Goal: Information Seeking & Learning: Learn about a topic

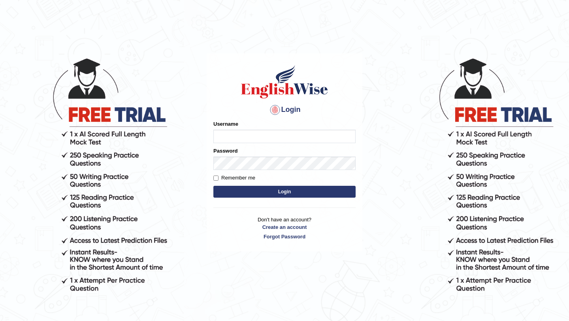
type input "Majuri123"
click at [423, 120] on body "Login Please fix the following errors: Username Majuri123 Password Remember me …" at bounding box center [284, 188] width 569 height 321
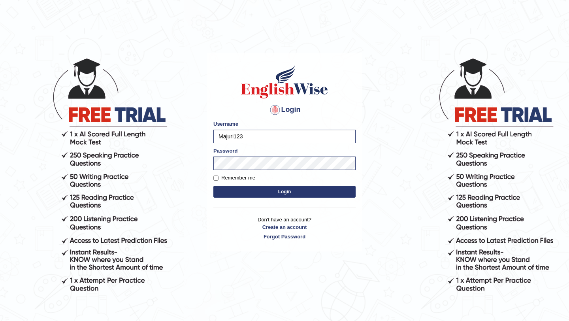
click at [314, 195] on button "Login" at bounding box center [284, 192] width 142 height 12
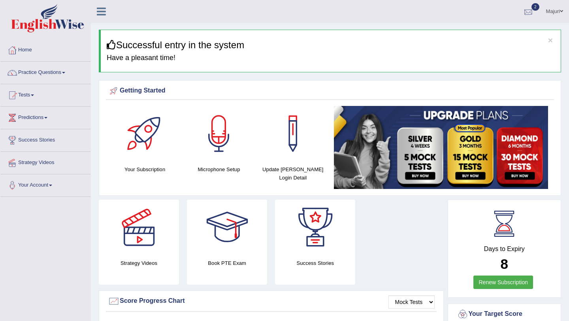
click at [531, 13] on div at bounding box center [528, 12] width 12 height 12
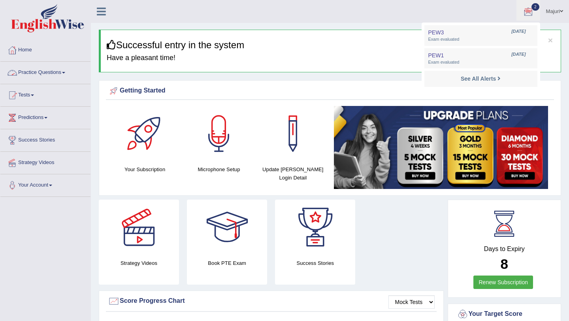
click at [39, 73] on link "Practice Questions" at bounding box center [45, 72] width 90 height 20
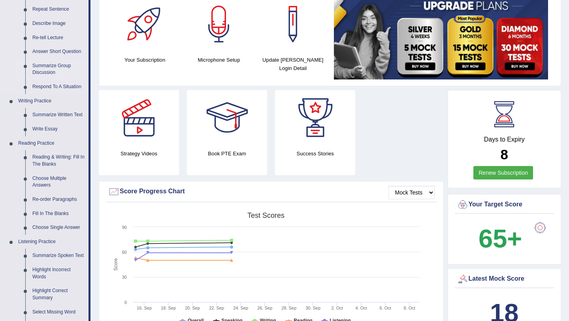
scroll to position [112, 0]
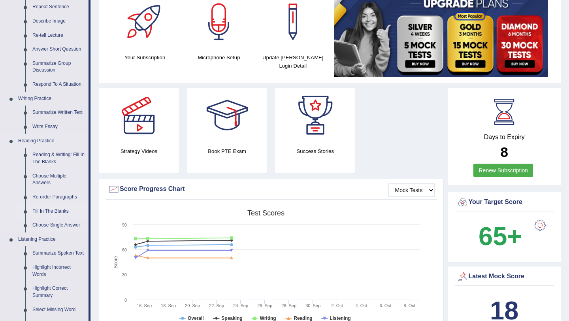
click at [58, 211] on link "Fill In The Blanks" at bounding box center [59, 211] width 60 height 14
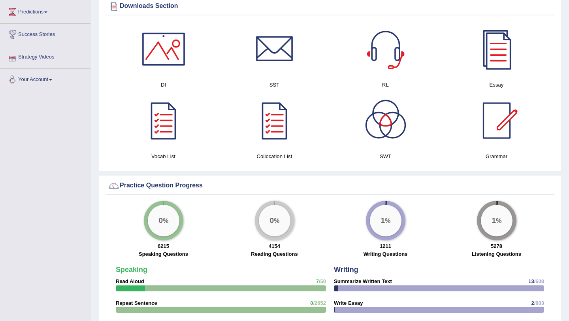
scroll to position [468, 0]
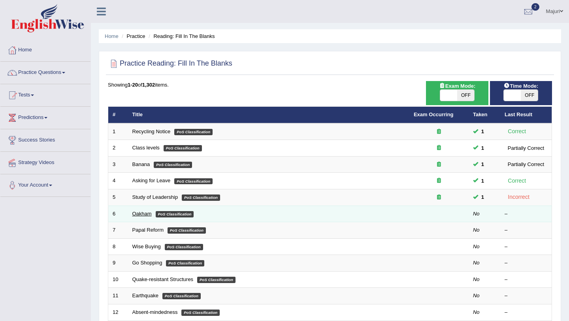
click at [135, 214] on link "Oakham" at bounding box center [141, 213] width 19 height 6
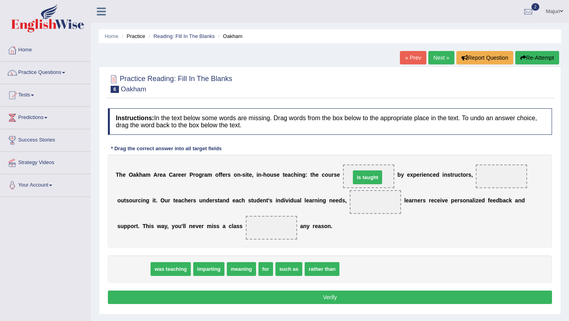
drag, startPoint x: 133, startPoint y: 270, endPoint x: 366, endPoint y: 178, distance: 251.1
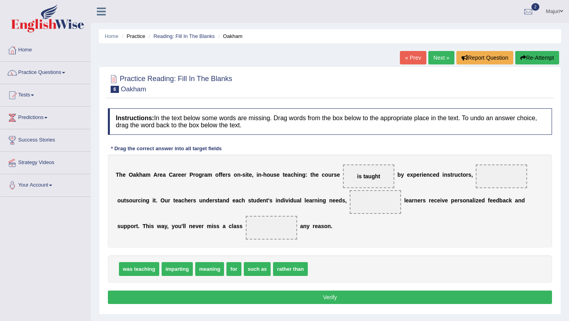
click at [234, 269] on span "for" at bounding box center [233, 269] width 15 height 14
click at [233, 271] on span "for" at bounding box center [233, 269] width 15 height 14
drag, startPoint x: 233, startPoint y: 271, endPoint x: 269, endPoint y: 227, distance: 57.2
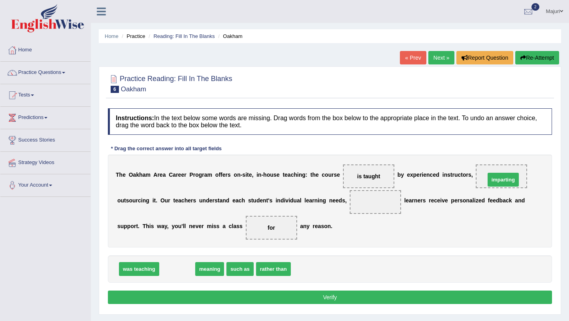
drag, startPoint x: 175, startPoint y: 270, endPoint x: 501, endPoint y: 180, distance: 337.8
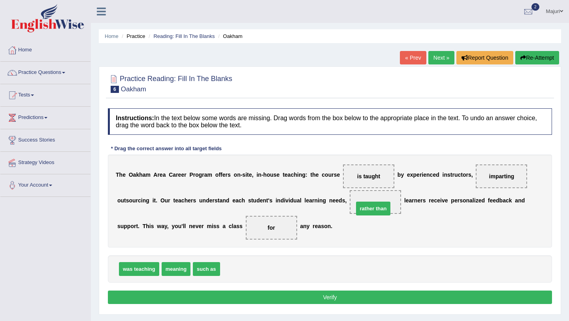
drag, startPoint x: 237, startPoint y: 270, endPoint x: 372, endPoint y: 209, distance: 147.5
click at [328, 299] on button "Verify" at bounding box center [330, 296] width 444 height 13
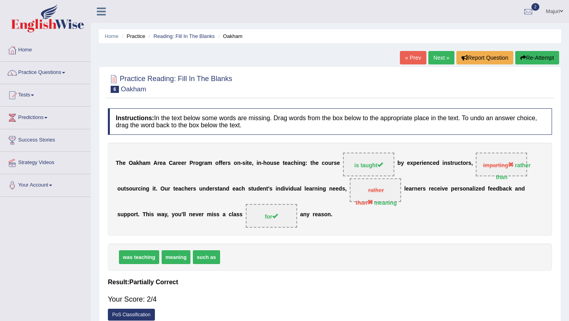
click at [436, 59] on link "Next »" at bounding box center [441, 57] width 26 height 13
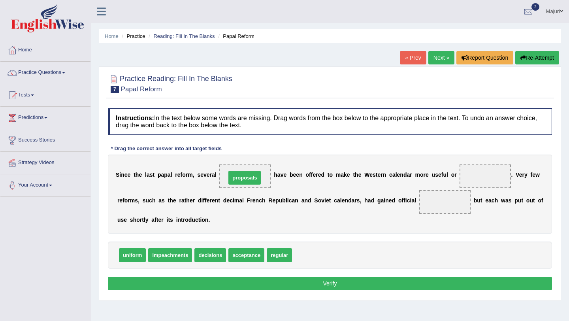
drag, startPoint x: 306, startPoint y: 256, endPoint x: 240, endPoint y: 178, distance: 102.0
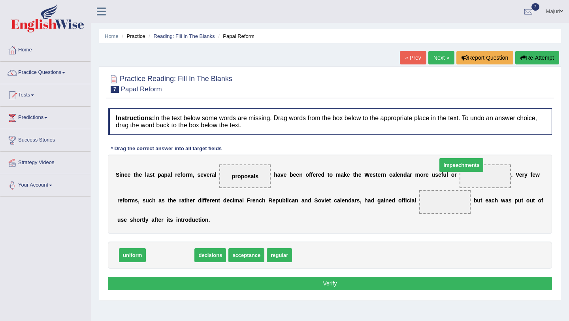
drag, startPoint x: 162, startPoint y: 255, endPoint x: 471, endPoint y: 167, distance: 322.2
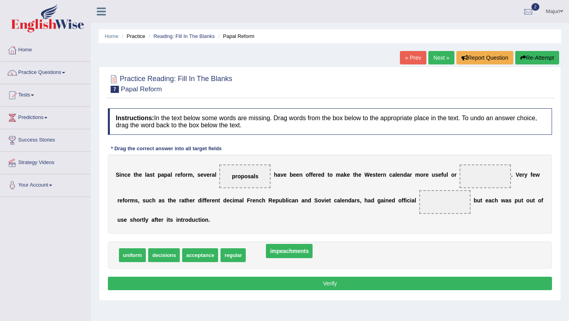
drag, startPoint x: 480, startPoint y: 178, endPoint x: 278, endPoint y: 255, distance: 215.5
click at [229, 257] on span "regular" at bounding box center [232, 255] width 25 height 14
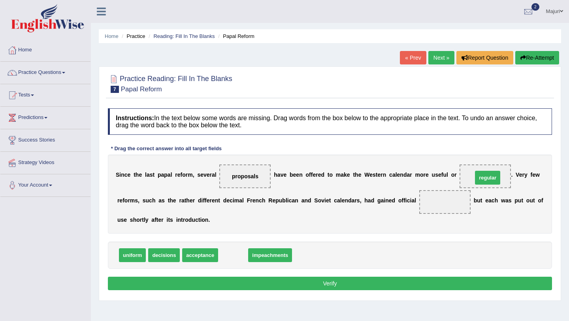
drag, startPoint x: 229, startPoint y: 257, endPoint x: 483, endPoint y: 179, distance: 265.6
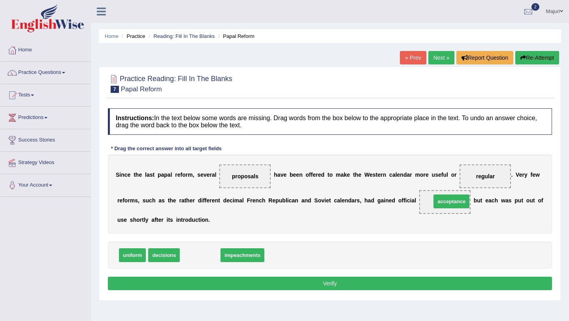
drag, startPoint x: 200, startPoint y: 256, endPoint x: 451, endPoint y: 203, distance: 256.7
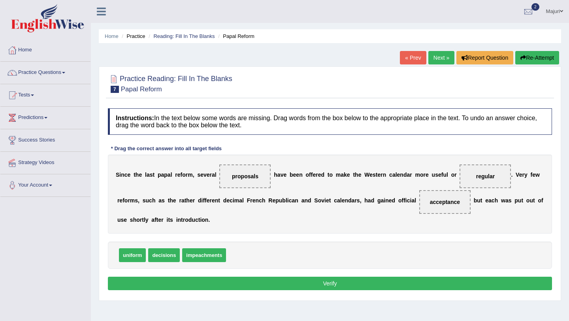
click at [351, 286] on button "Verify" at bounding box center [330, 282] width 444 height 13
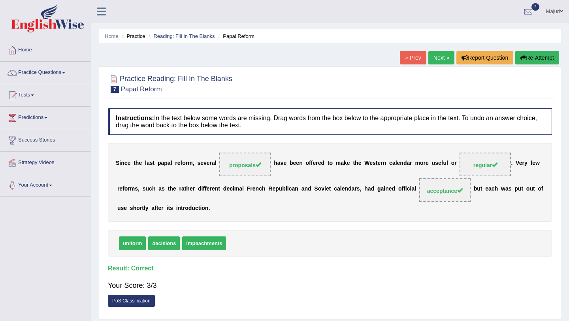
click at [353, 278] on div "Your Score: 3/3" at bounding box center [330, 285] width 444 height 19
click at [434, 60] on link "Next »" at bounding box center [441, 57] width 26 height 13
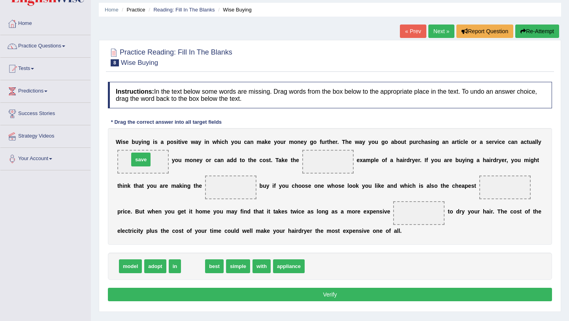
drag, startPoint x: 194, startPoint y: 268, endPoint x: 142, endPoint y: 162, distance: 118.5
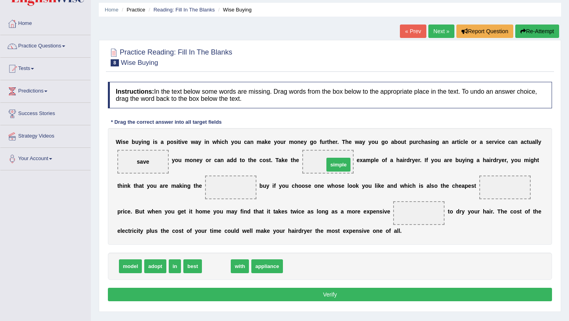
drag, startPoint x: 211, startPoint y: 269, endPoint x: 333, endPoint y: 167, distance: 158.7
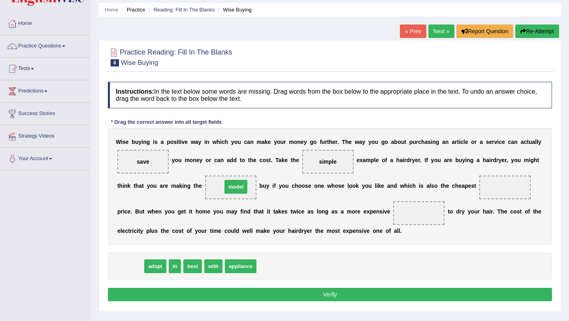
drag, startPoint x: 130, startPoint y: 267, endPoint x: 236, endPoint y: 188, distance: 132.0
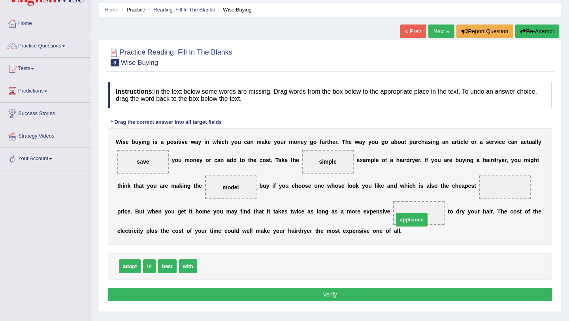
drag, startPoint x: 223, startPoint y: 267, endPoint x: 419, endPoint y: 220, distance: 201.7
drag, startPoint x: 331, startPoint y: 159, endPoint x: 296, endPoint y: 267, distance: 113.5
drag, startPoint x: 165, startPoint y: 266, endPoint x: 329, endPoint y: 163, distance: 193.9
drag, startPoint x: 325, startPoint y: 161, endPoint x: 509, endPoint y: 193, distance: 186.8
drag, startPoint x: 194, startPoint y: 267, endPoint x: 338, endPoint y: 161, distance: 178.9
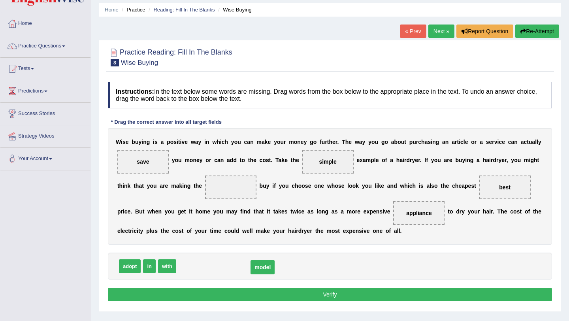
drag, startPoint x: 223, startPoint y: 188, endPoint x: 253, endPoint y: 265, distance: 83.2
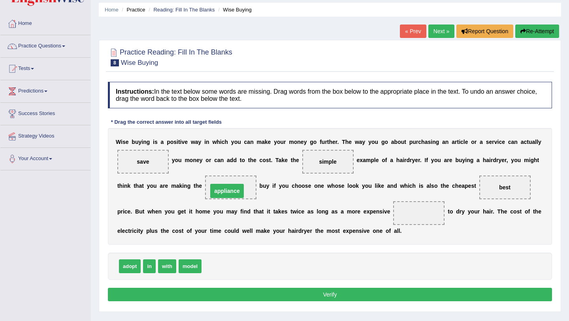
drag, startPoint x: 415, startPoint y: 216, endPoint x: 222, endPoint y: 193, distance: 194.4
drag, startPoint x: 187, startPoint y: 272, endPoint x: 419, endPoint y: 220, distance: 237.3
click at [363, 297] on button "Verify" at bounding box center [330, 293] width 444 height 13
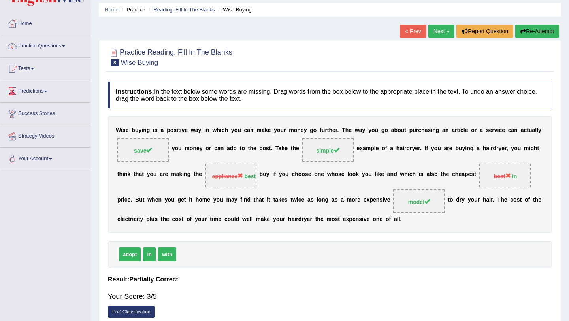
click at [431, 29] on link "Next »" at bounding box center [441, 30] width 26 height 13
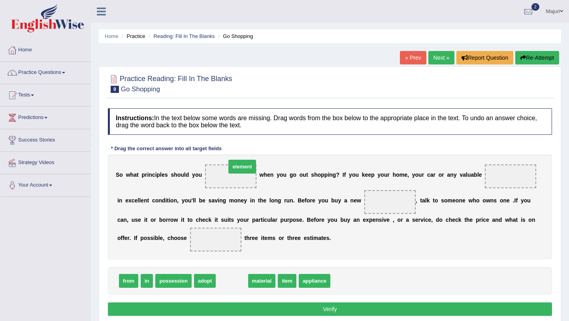
drag, startPoint x: 229, startPoint y: 283, endPoint x: 235, endPoint y: 175, distance: 108.7
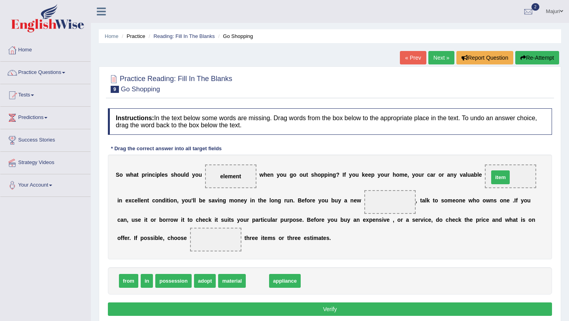
drag, startPoint x: 259, startPoint y: 282, endPoint x: 503, endPoint y: 175, distance: 266.8
drag, startPoint x: 504, startPoint y: 177, endPoint x: 370, endPoint y: 201, distance: 136.1
drag, startPoint x: 268, startPoint y: 282, endPoint x: 516, endPoint y: 180, distance: 269.0
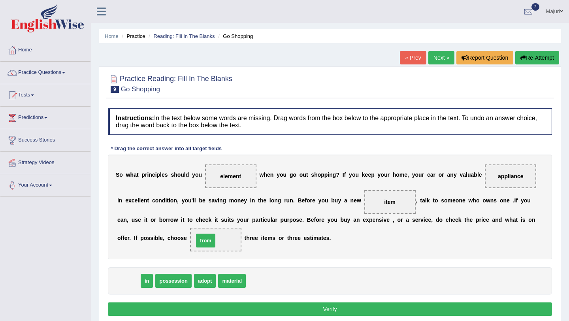
drag, startPoint x: 125, startPoint y: 283, endPoint x: 202, endPoint y: 243, distance: 86.7
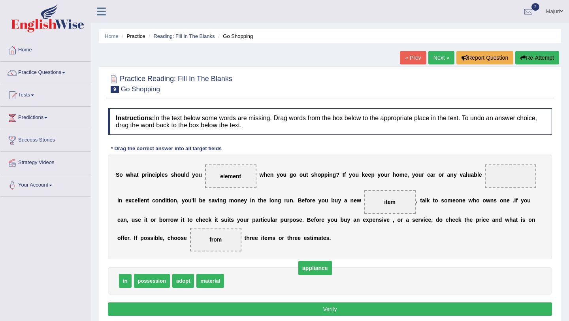
drag, startPoint x: 504, startPoint y: 174, endPoint x: 286, endPoint y: 274, distance: 239.6
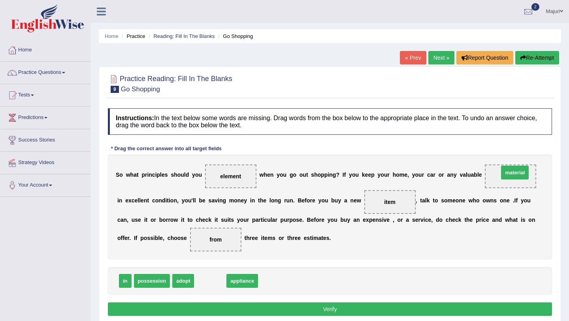
drag, startPoint x: 205, startPoint y: 283, endPoint x: 503, endPoint y: 179, distance: 315.8
click at [258, 309] on button "Verify" at bounding box center [330, 308] width 444 height 13
